Goal: Task Accomplishment & Management: Manage account settings

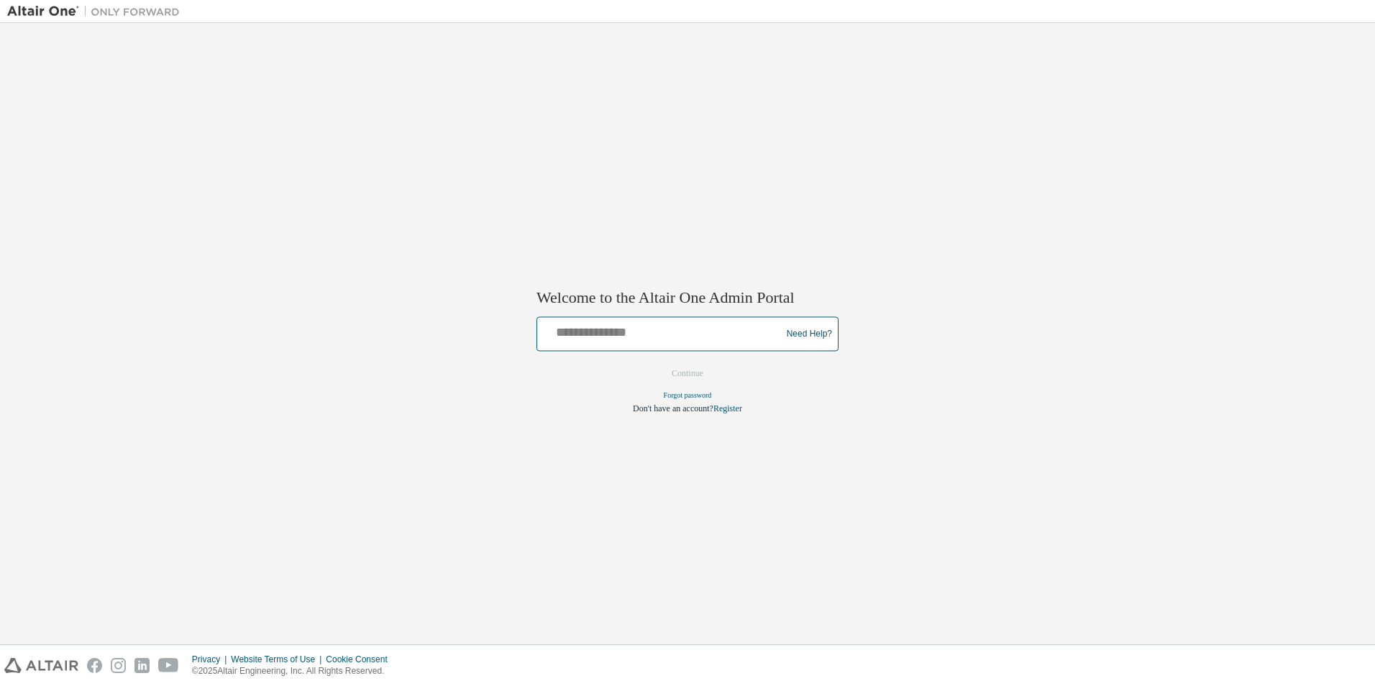
click at [599, 337] on input "text" at bounding box center [661, 331] width 237 height 21
type input "**********"
click at [675, 374] on button "Continue" at bounding box center [687, 374] width 62 height 22
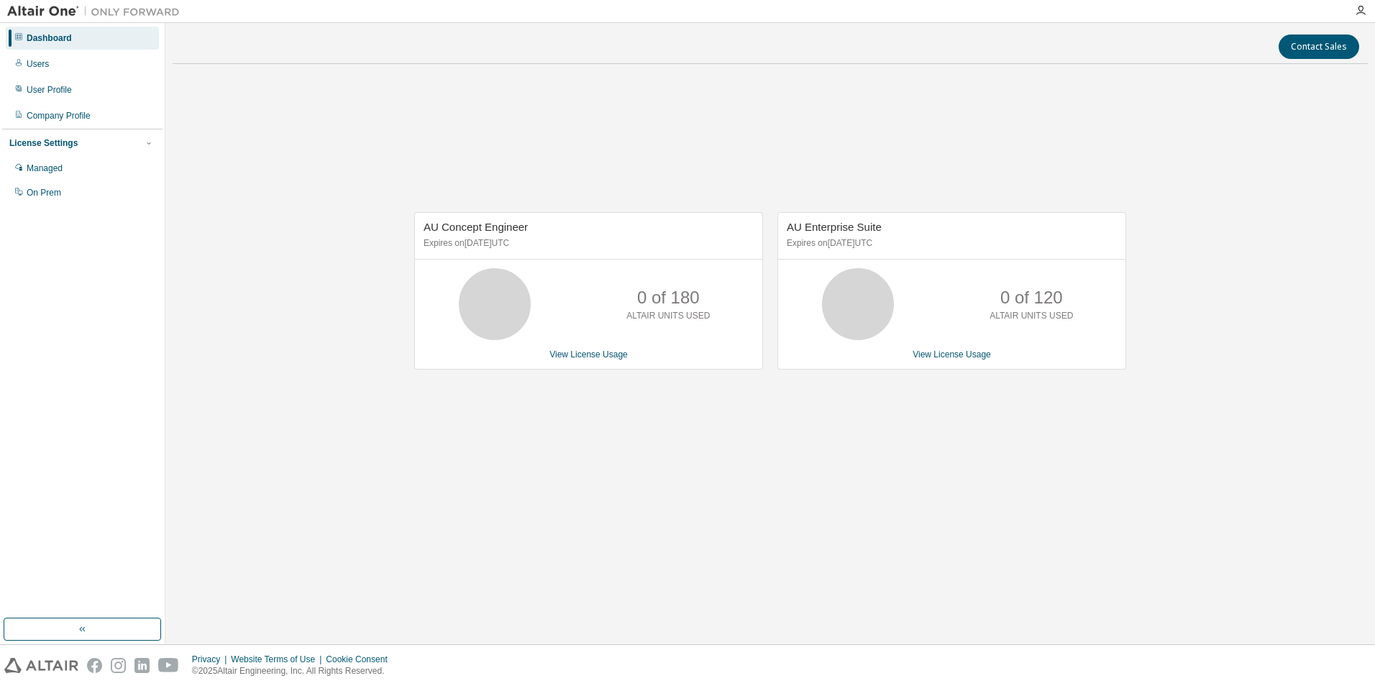
click at [1357, 2] on div at bounding box center [1360, 11] width 29 height 22
click at [1357, 7] on icon "button" at bounding box center [1361, 11] width 12 height 12
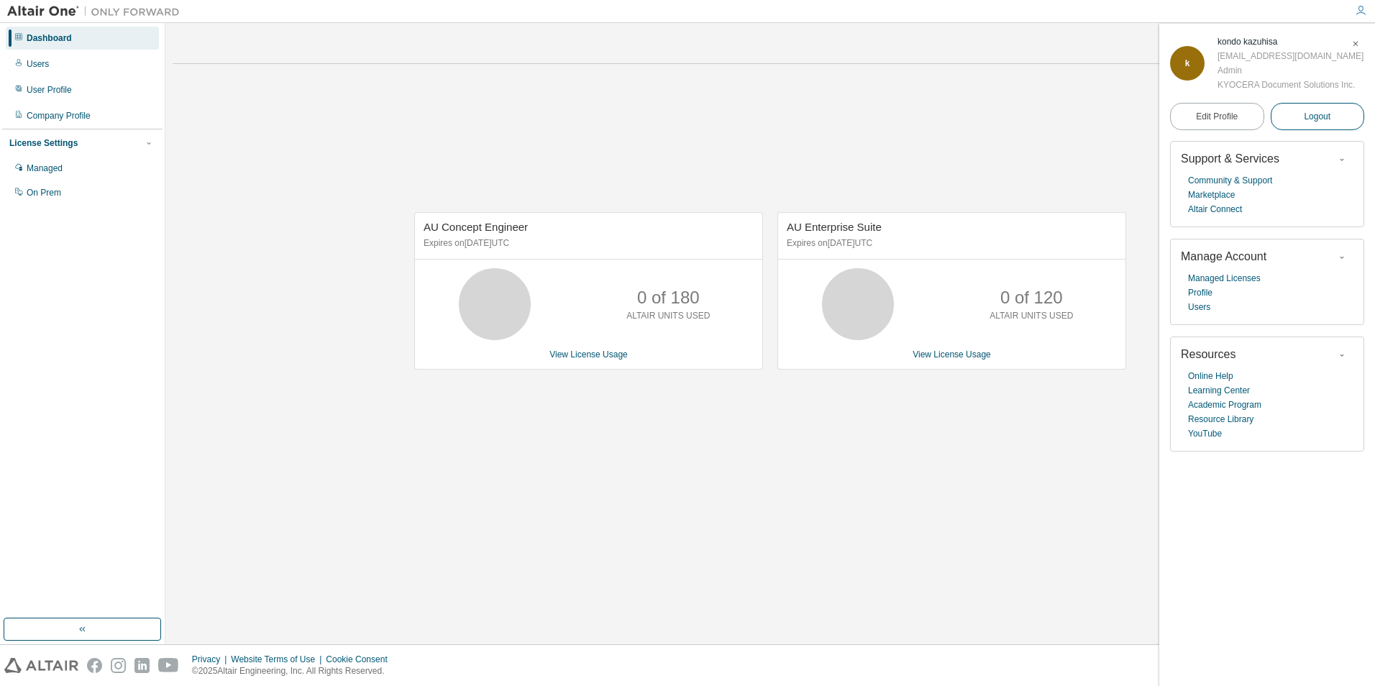
click at [1317, 122] on span "Logout" at bounding box center [1317, 116] width 27 height 14
